Goal: Navigation & Orientation: Find specific page/section

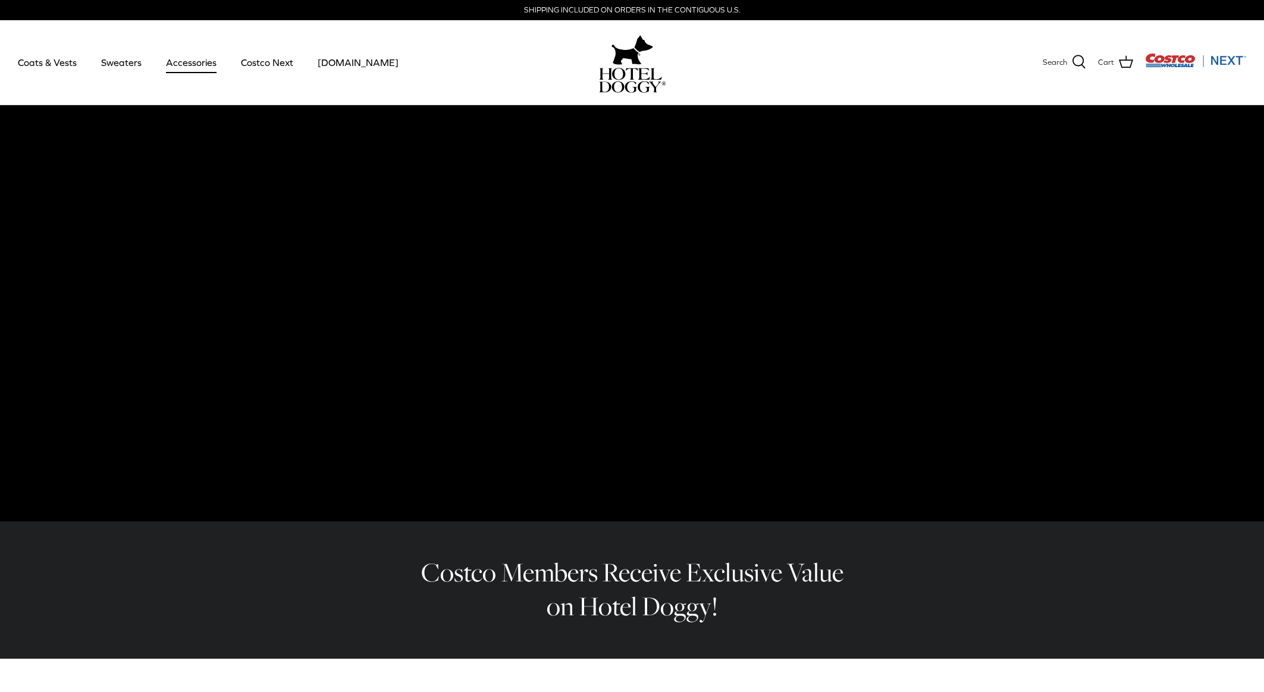
click at [196, 62] on link "Accessories" at bounding box center [191, 62] width 72 height 40
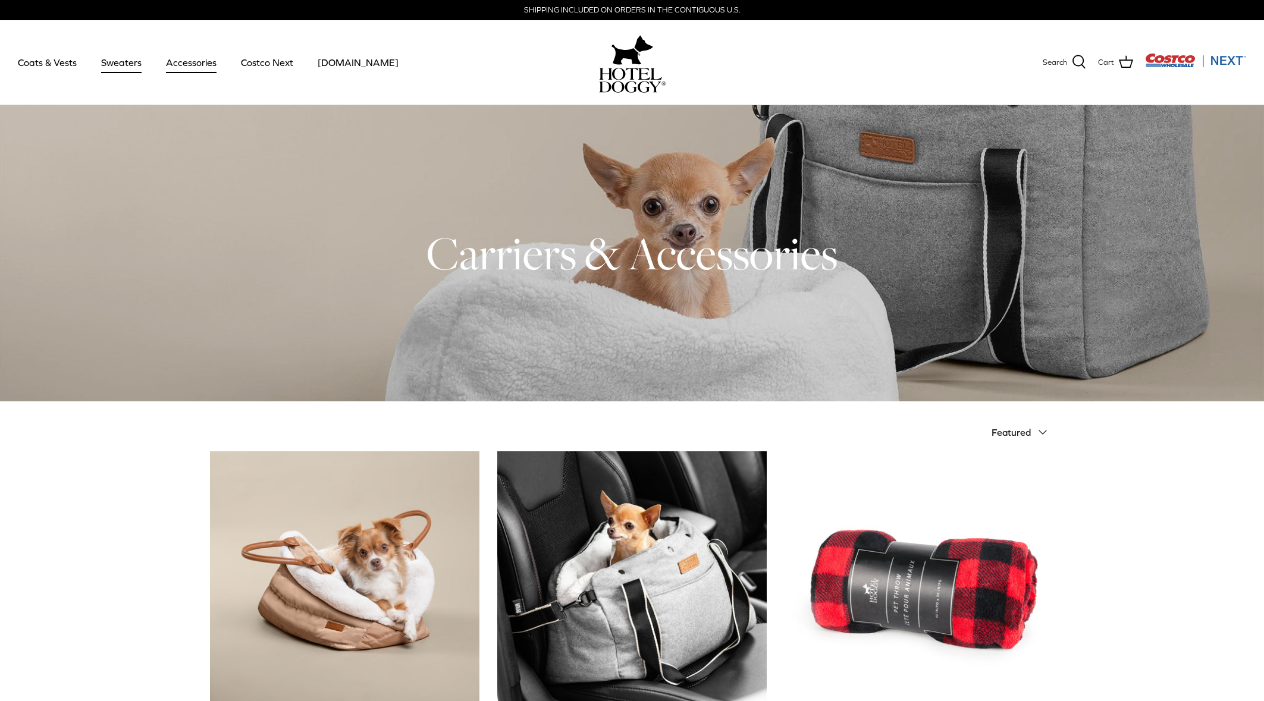
click at [118, 60] on link "Sweaters" at bounding box center [121, 62] width 62 height 40
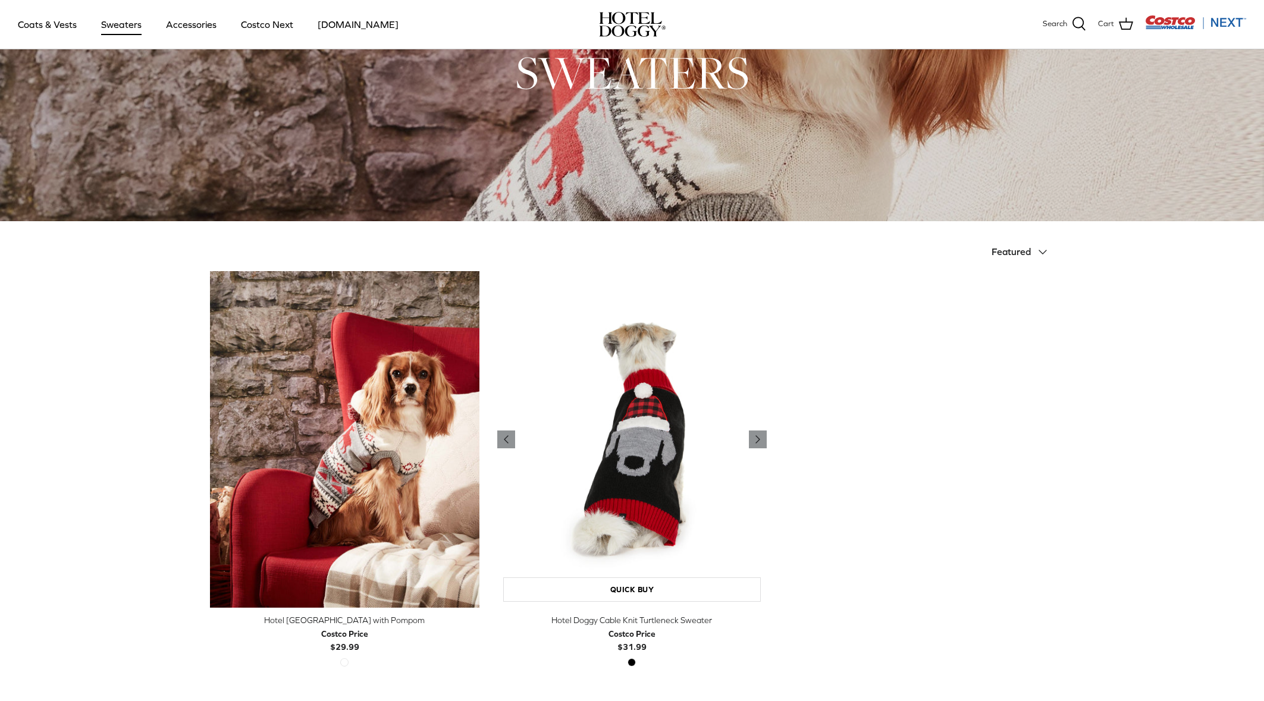
scroll to position [94, 0]
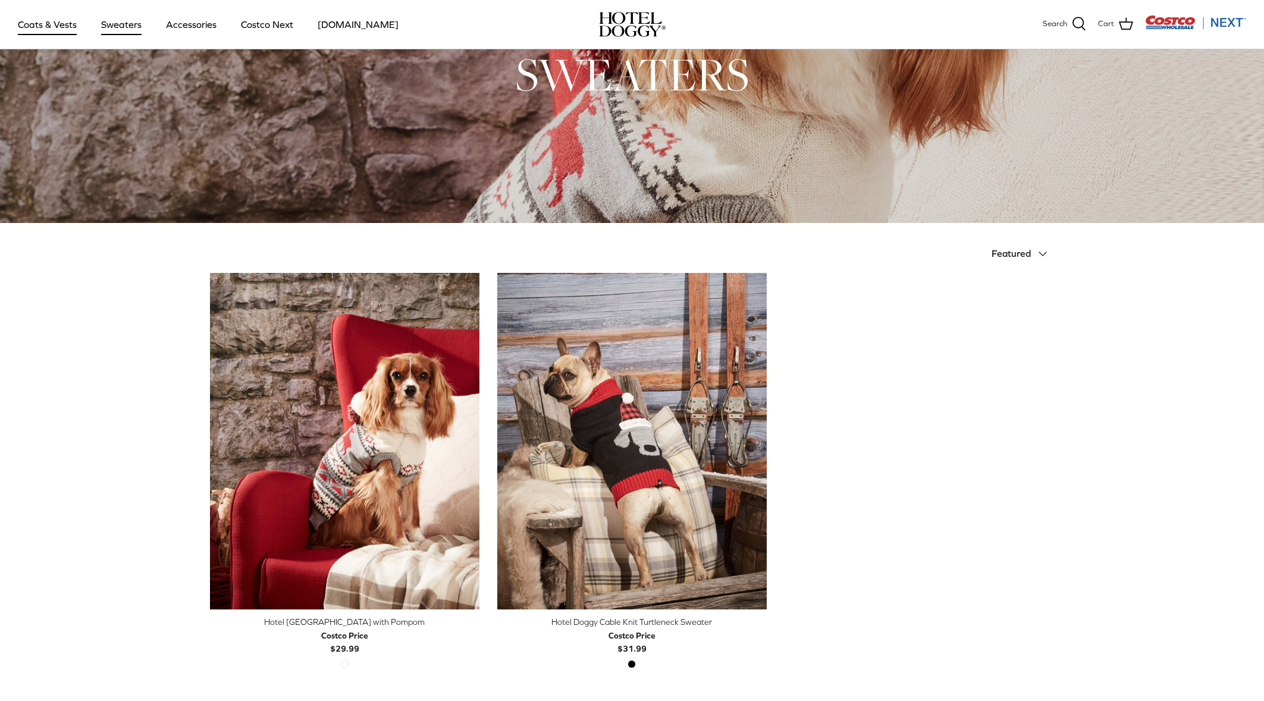
click at [48, 27] on link "Coats & Vests" at bounding box center [47, 24] width 80 height 40
